Goal: Check status: Check status

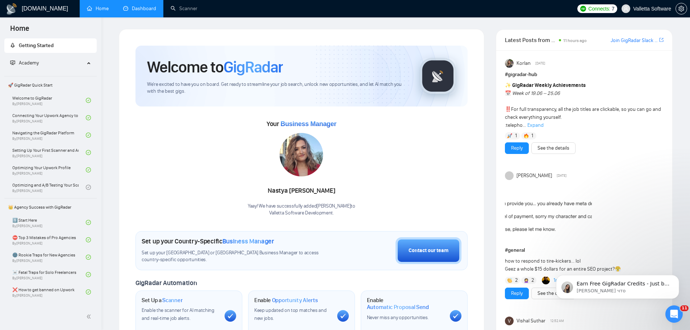
click at [134, 12] on link "Dashboard" at bounding box center [139, 8] width 33 height 6
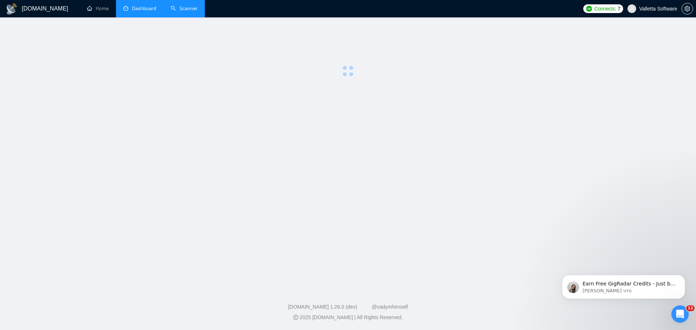
click at [188, 12] on link "Scanner" at bounding box center [184, 8] width 27 height 6
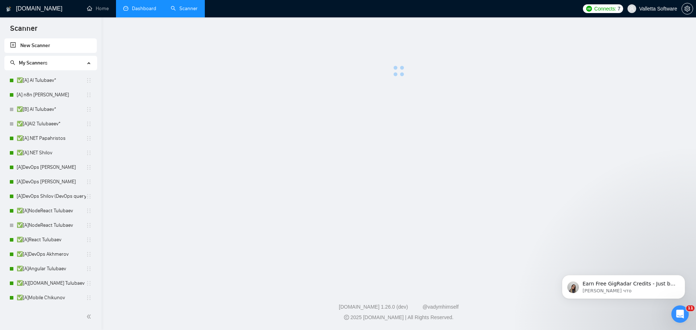
click at [131, 5] on link "Dashboard" at bounding box center [139, 8] width 33 height 6
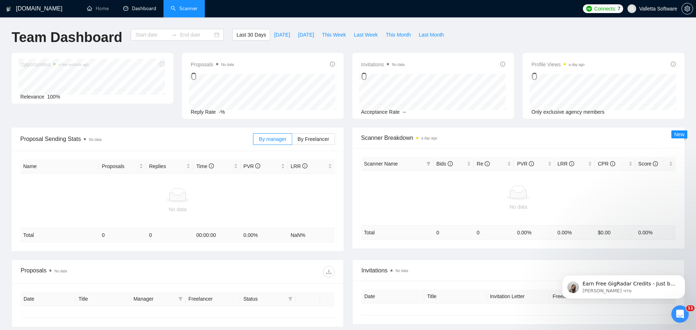
type input "[DATE]"
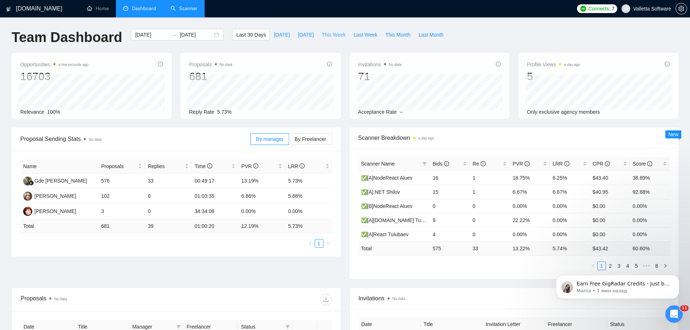
click at [325, 35] on span "This Week" at bounding box center [334, 35] width 24 height 8
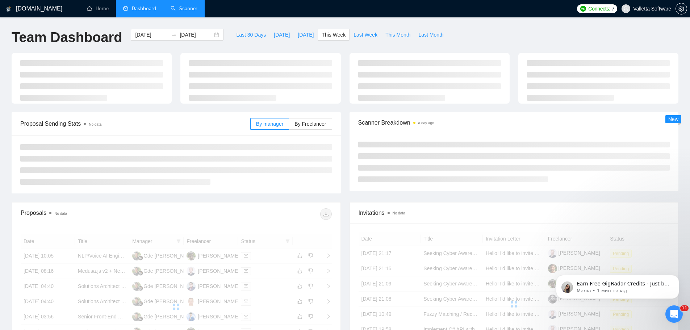
type input "[DATE]"
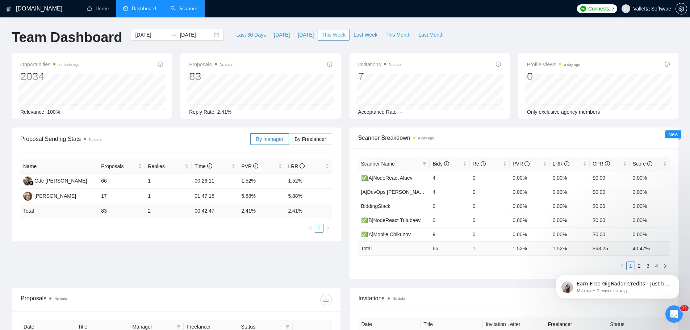
click at [333, 33] on span "This Week" at bounding box center [334, 35] width 24 height 8
click at [360, 35] on span "Last Week" at bounding box center [366, 35] width 24 height 8
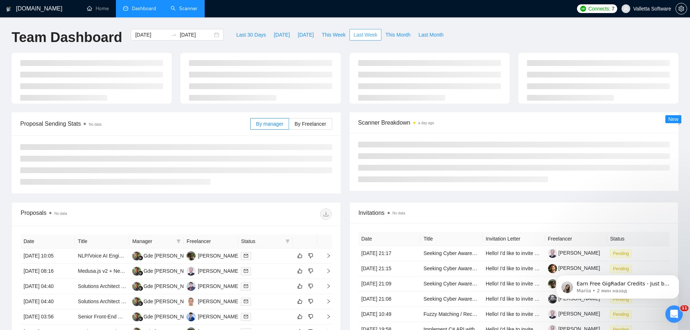
type input "[DATE]"
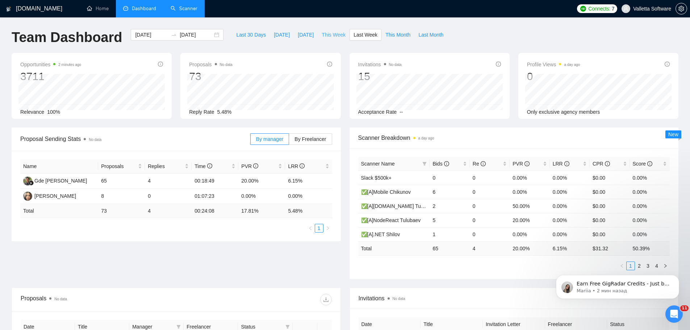
click at [320, 30] on button "This Week" at bounding box center [334, 35] width 32 height 12
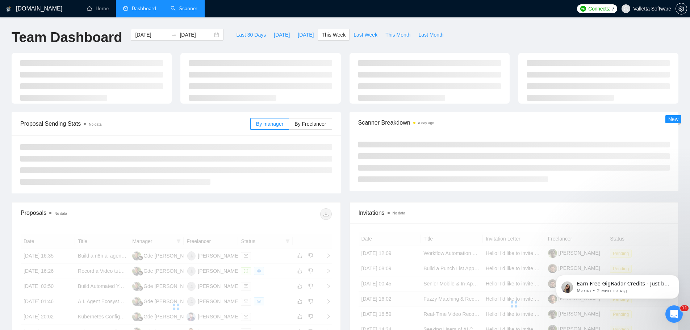
type input "[DATE]"
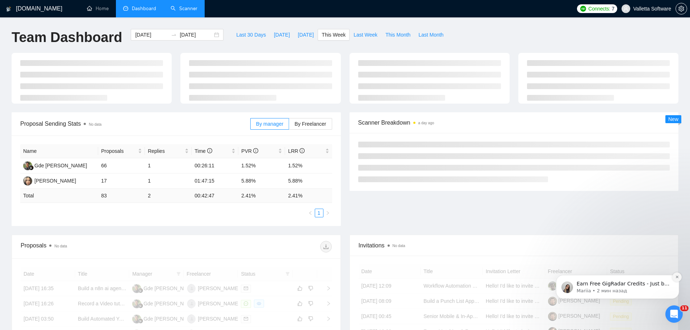
click at [674, 277] on button "Dismiss notification" at bounding box center [677, 277] width 9 height 9
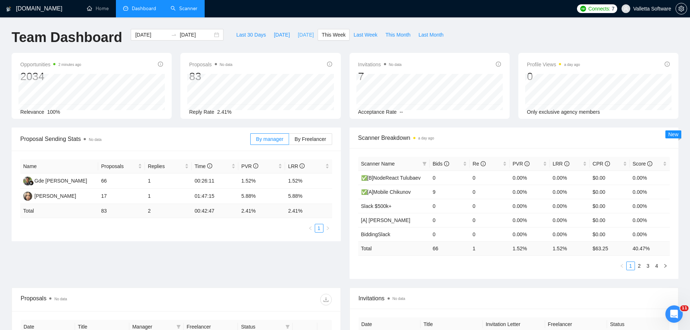
click at [298, 33] on span "[DATE]" at bounding box center [306, 35] width 16 height 8
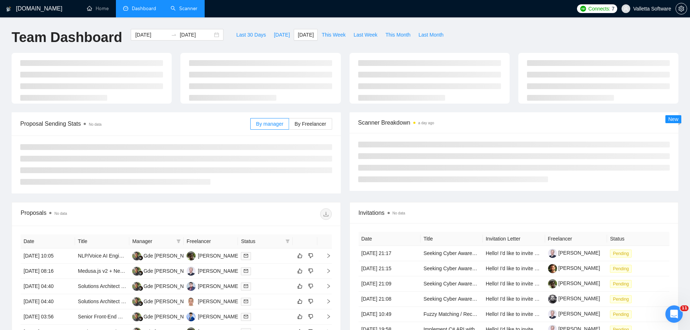
type input "[DATE]"
